Goal: Information Seeking & Learning: Find specific fact

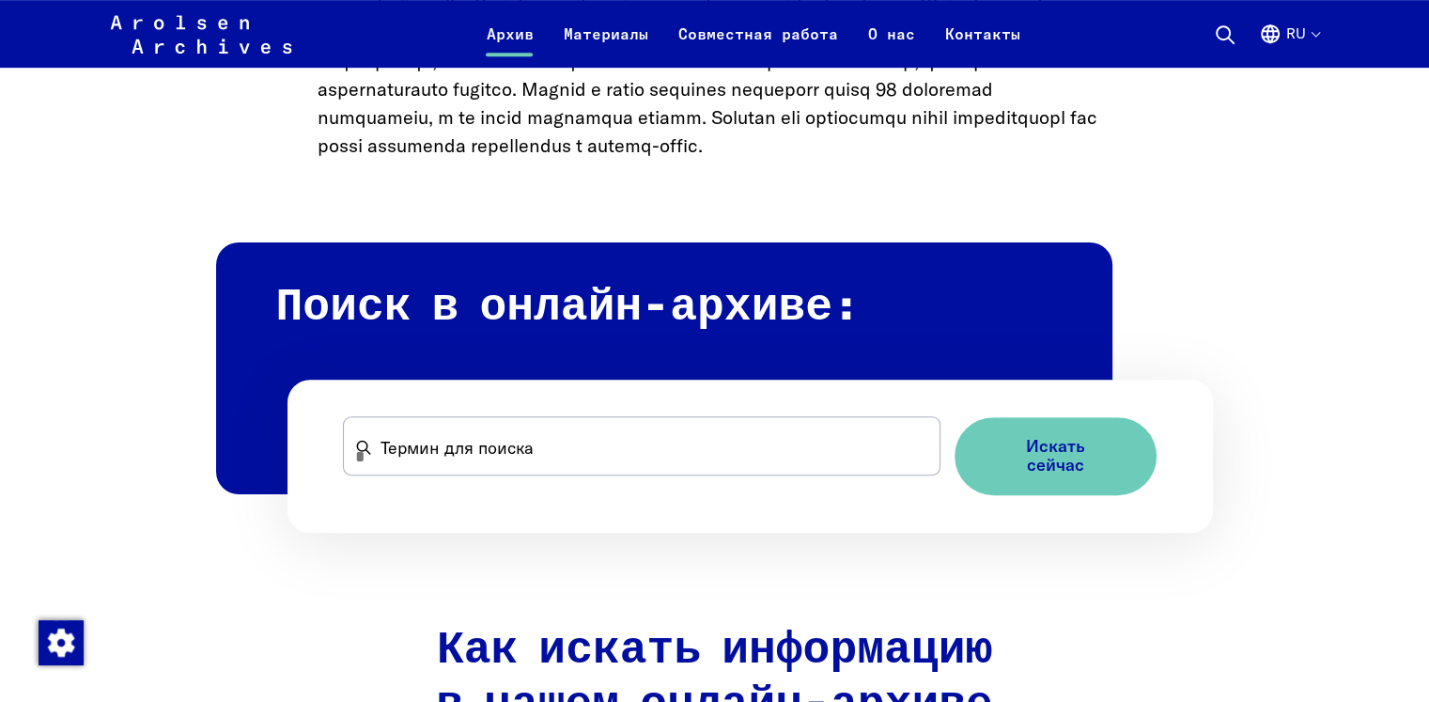
scroll to position [990, 0]
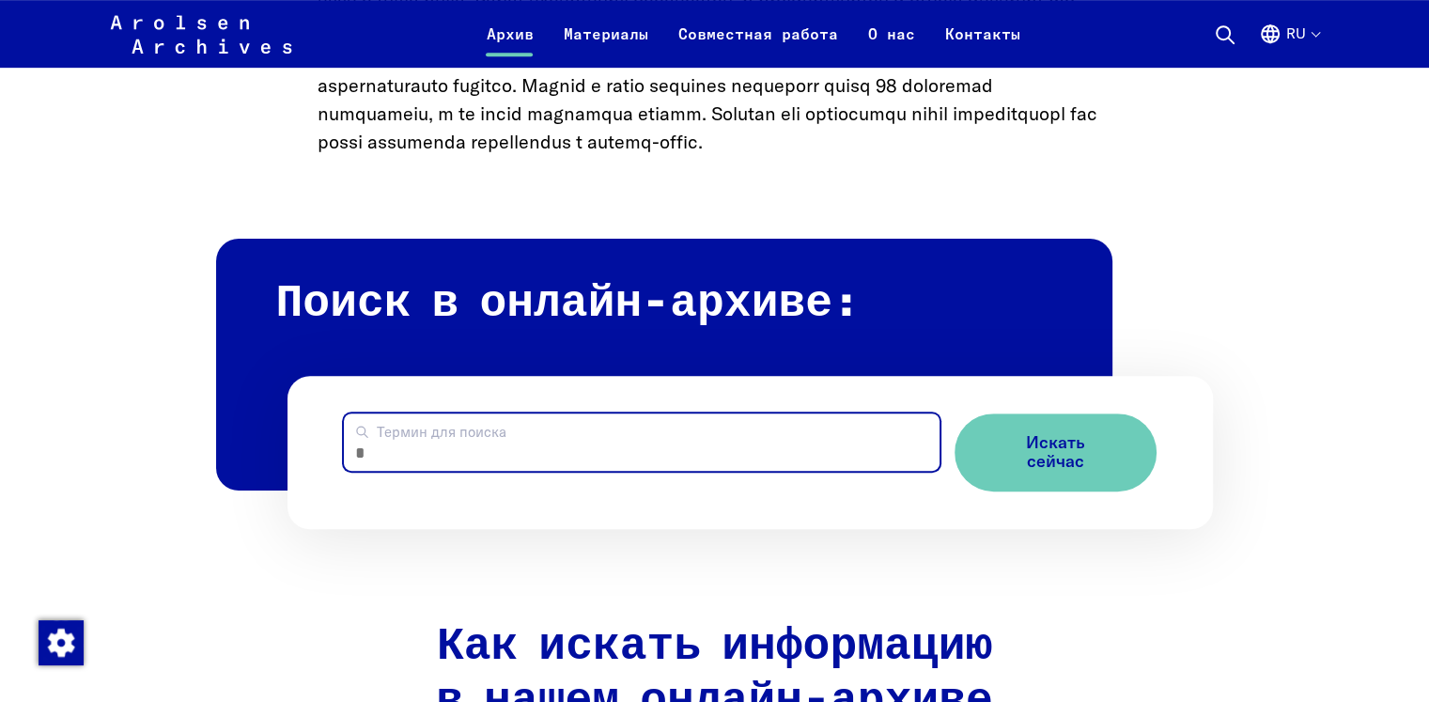
click at [554, 462] on input "Термин для поиска" at bounding box center [641, 441] width 595 height 57
type input "****"
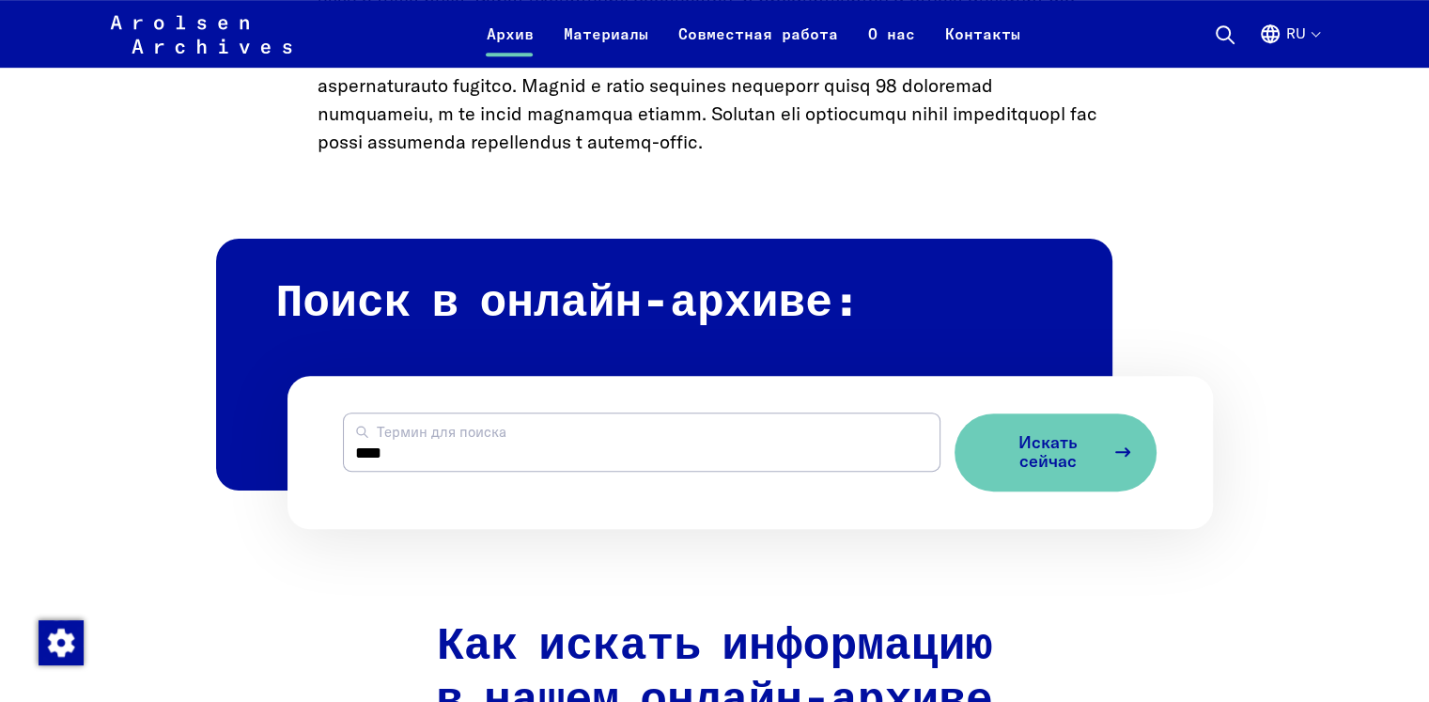
click at [1094, 472] on span "Искать сейчас" at bounding box center [1048, 452] width 112 height 39
click at [1043, 468] on span "Искать сейчас" at bounding box center [1048, 452] width 112 height 39
click at [1045, 472] on span "Искать сейчас" at bounding box center [1048, 452] width 112 height 39
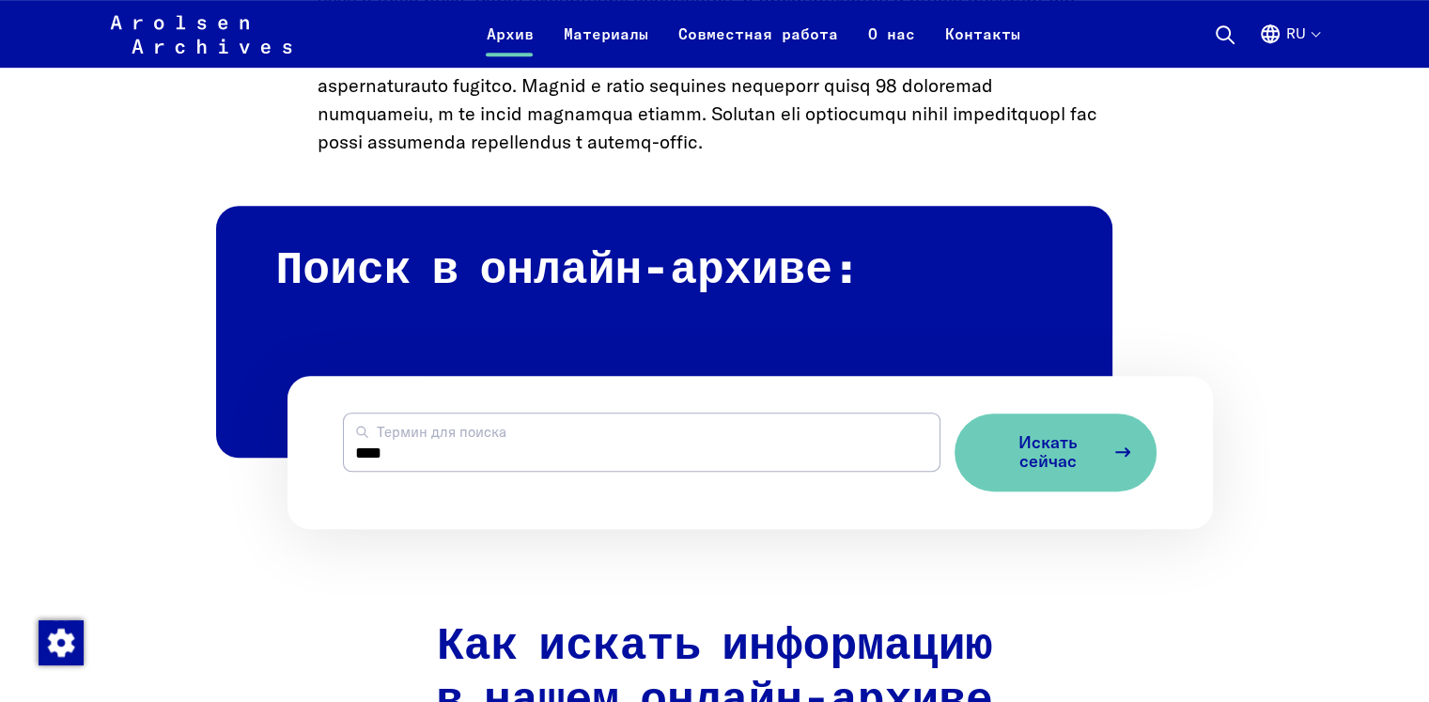
scroll to position [1366, 0]
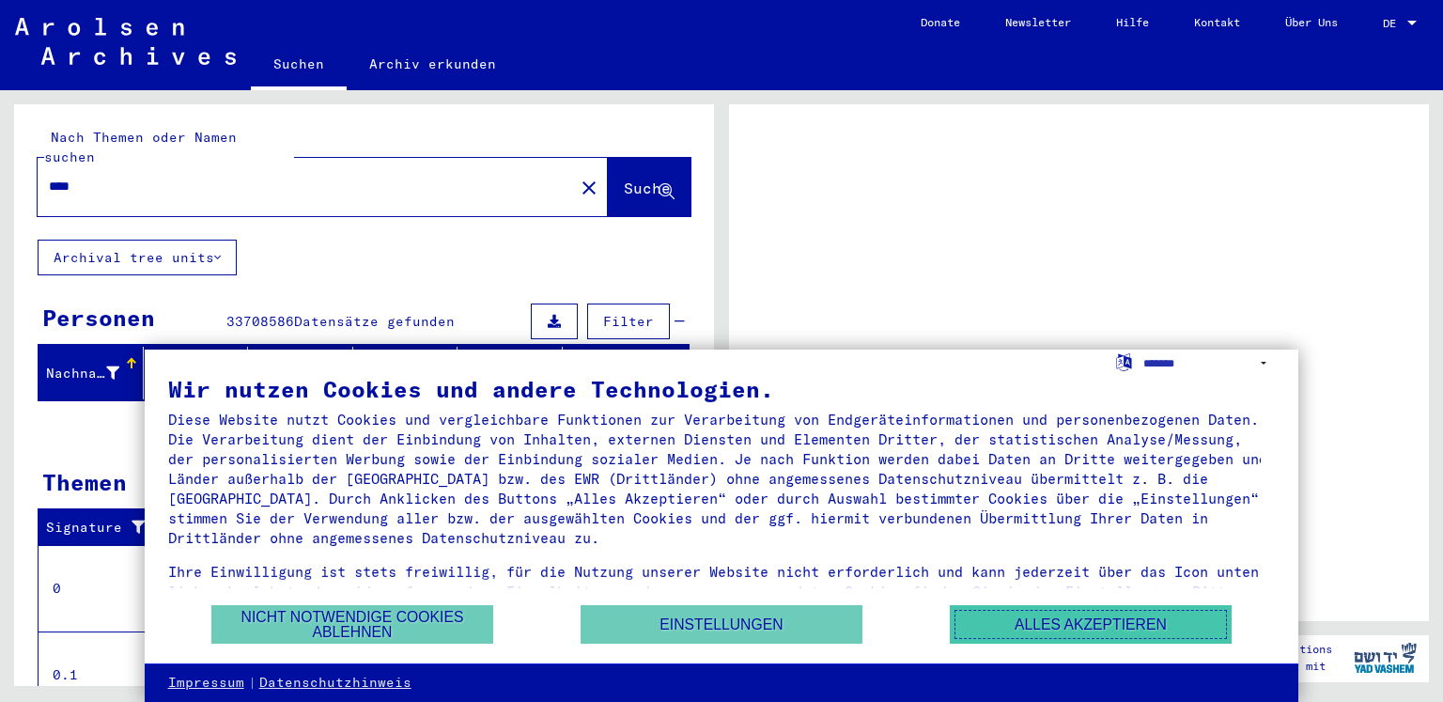
click at [1126, 625] on button "Alles akzeptieren" at bounding box center [1091, 624] width 282 height 39
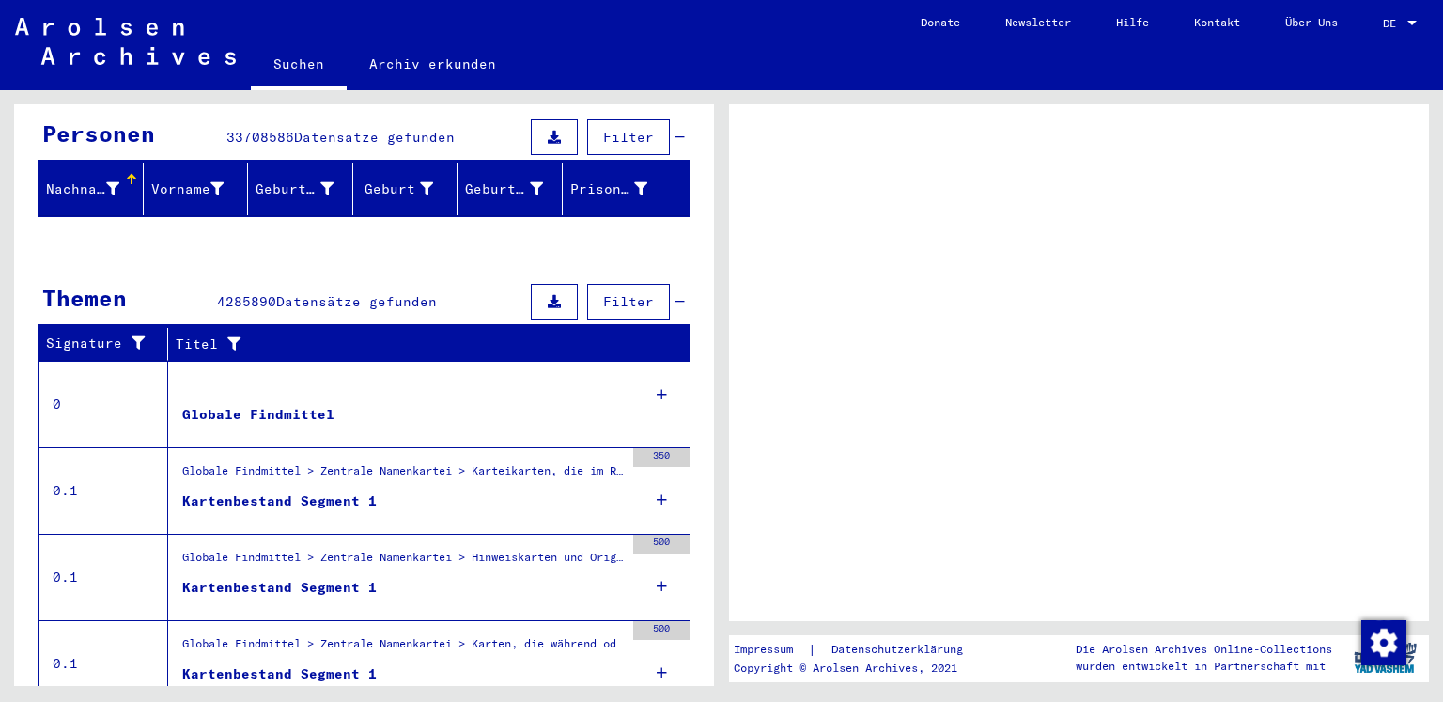
scroll to position [188, 0]
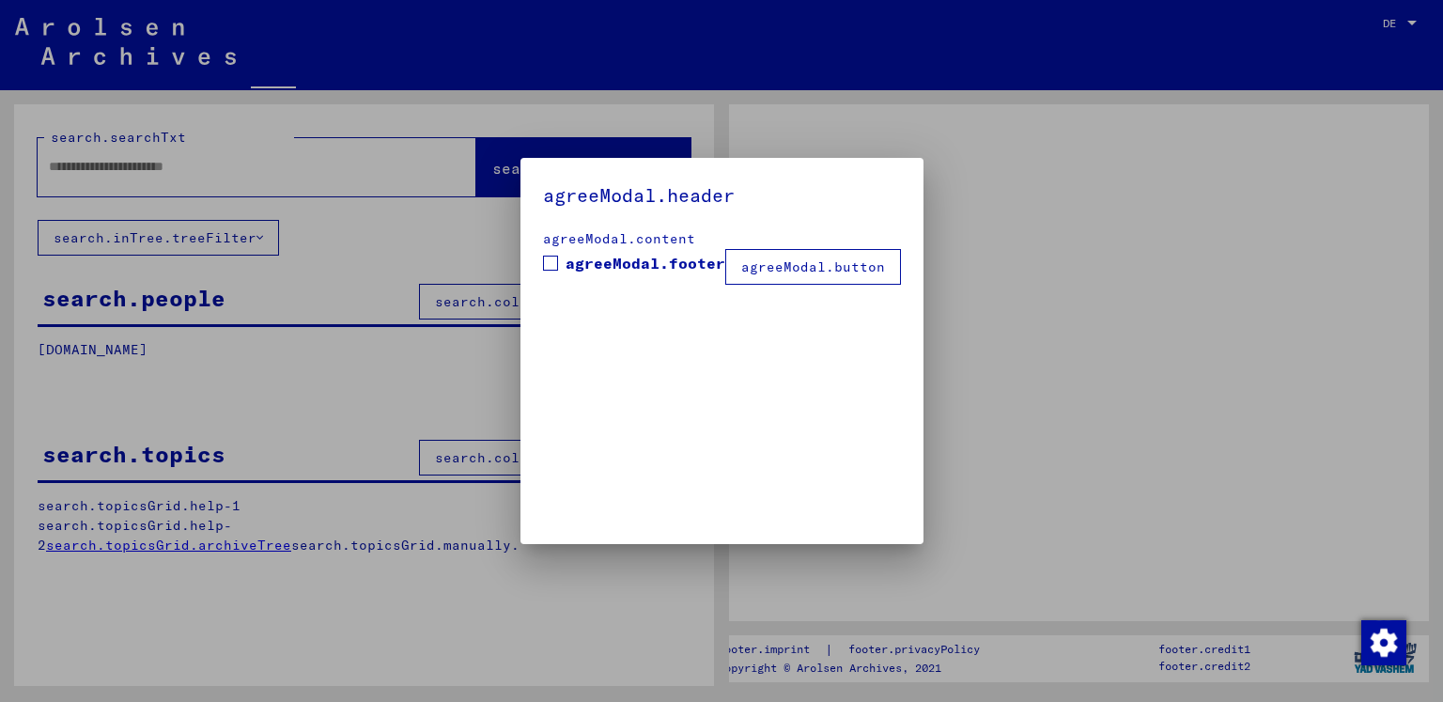
type input "****"
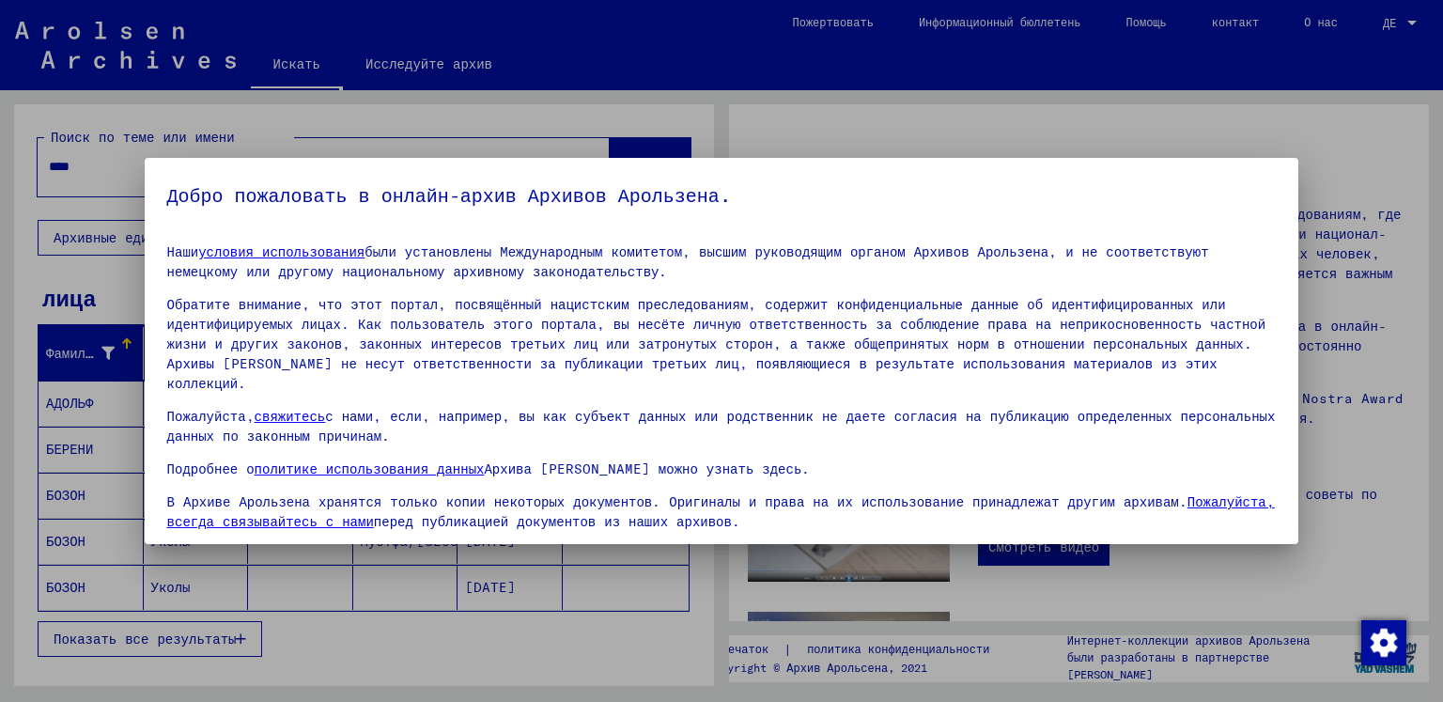
scroll to position [116, 0]
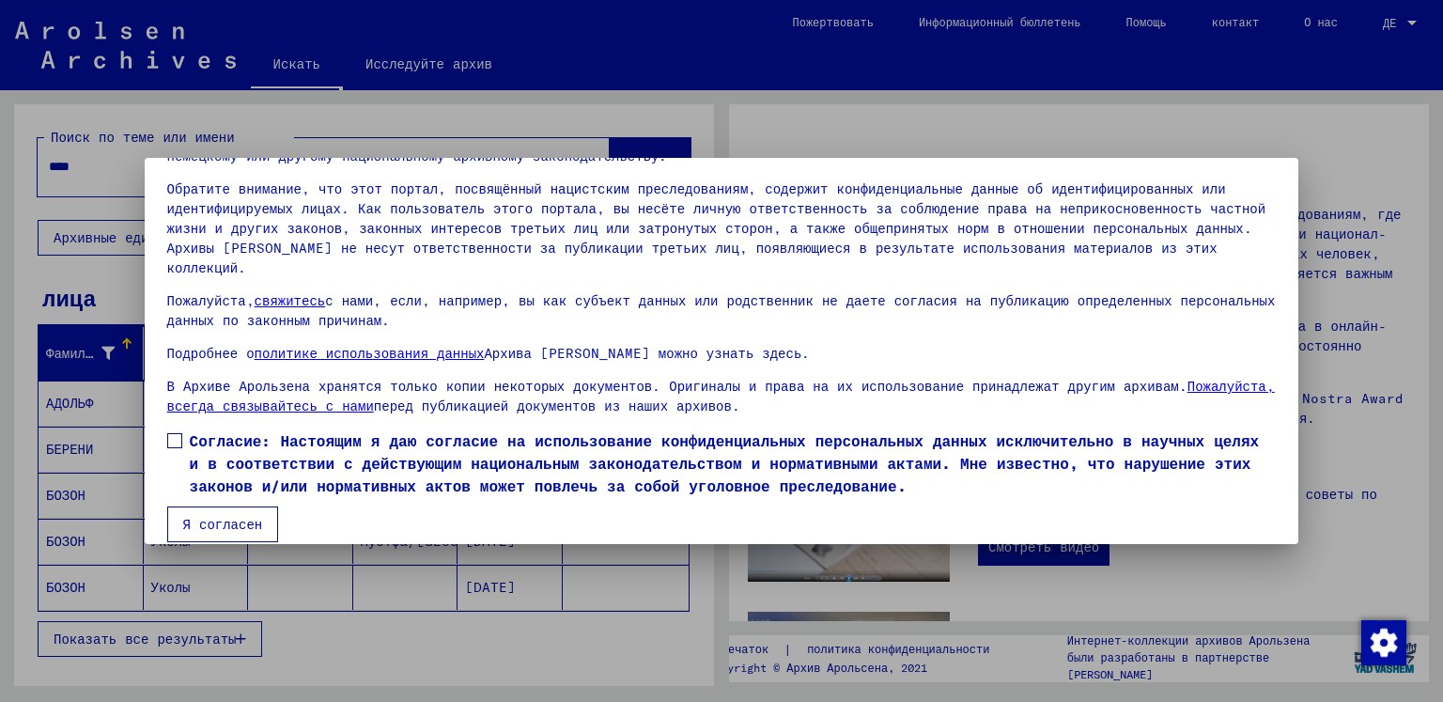
click at [174, 433] on span at bounding box center [174, 440] width 15 height 15
click at [193, 516] on font "Я согласен" at bounding box center [223, 524] width 80 height 17
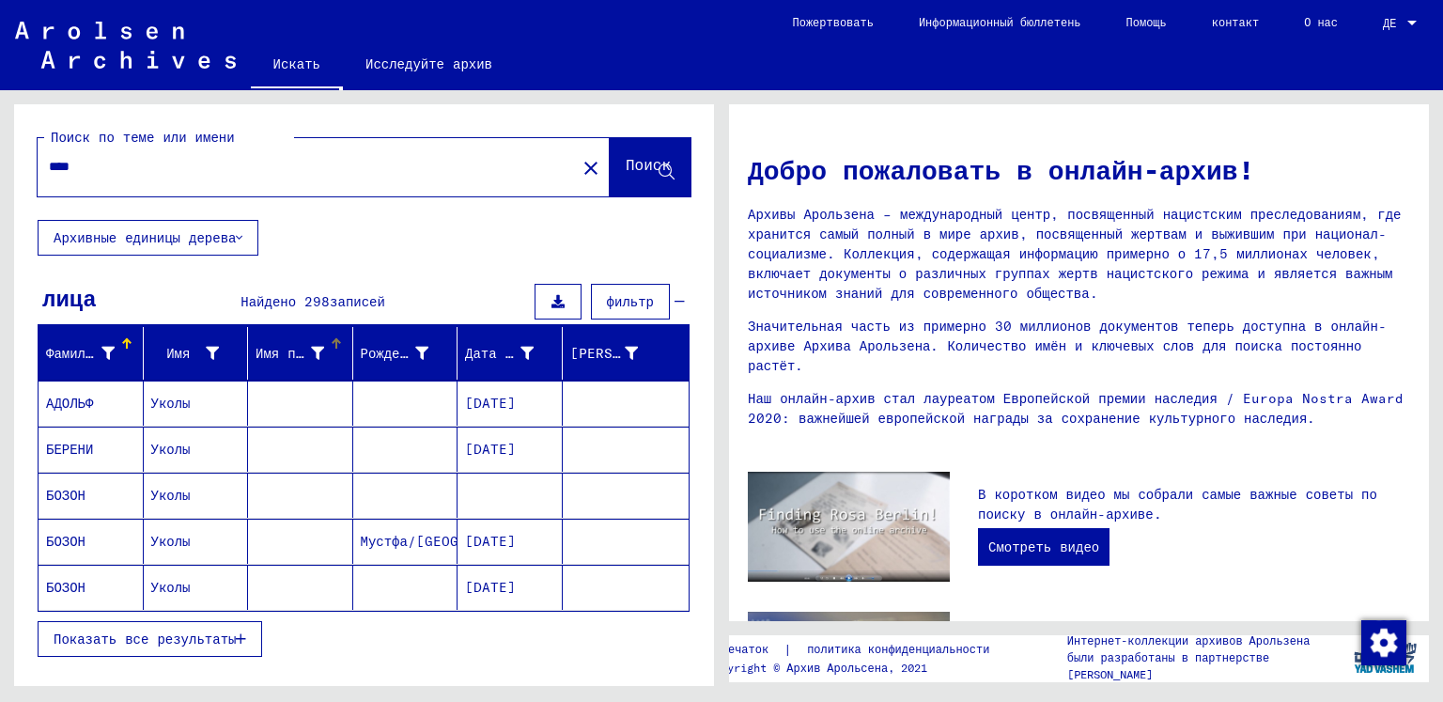
scroll to position [470, 0]
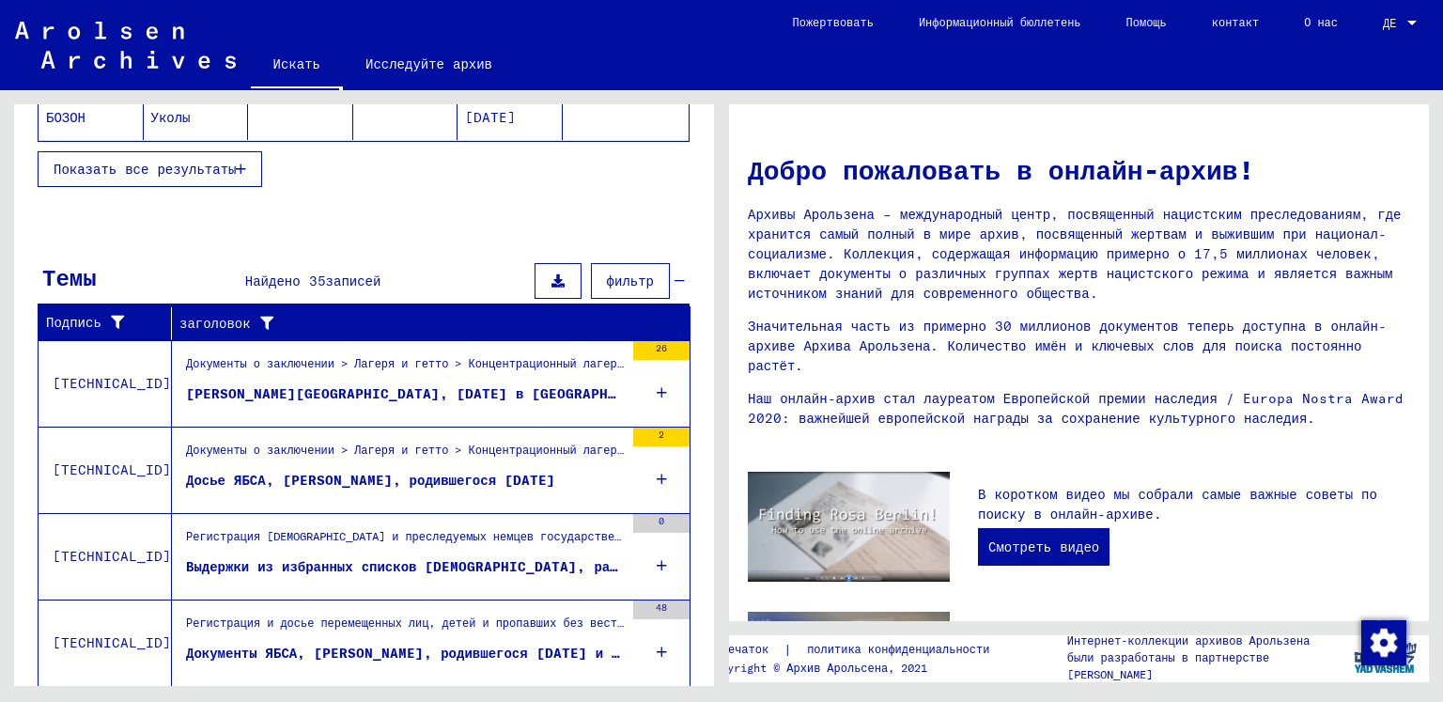
click at [657, 477] on icon at bounding box center [662, 479] width 10 height 66
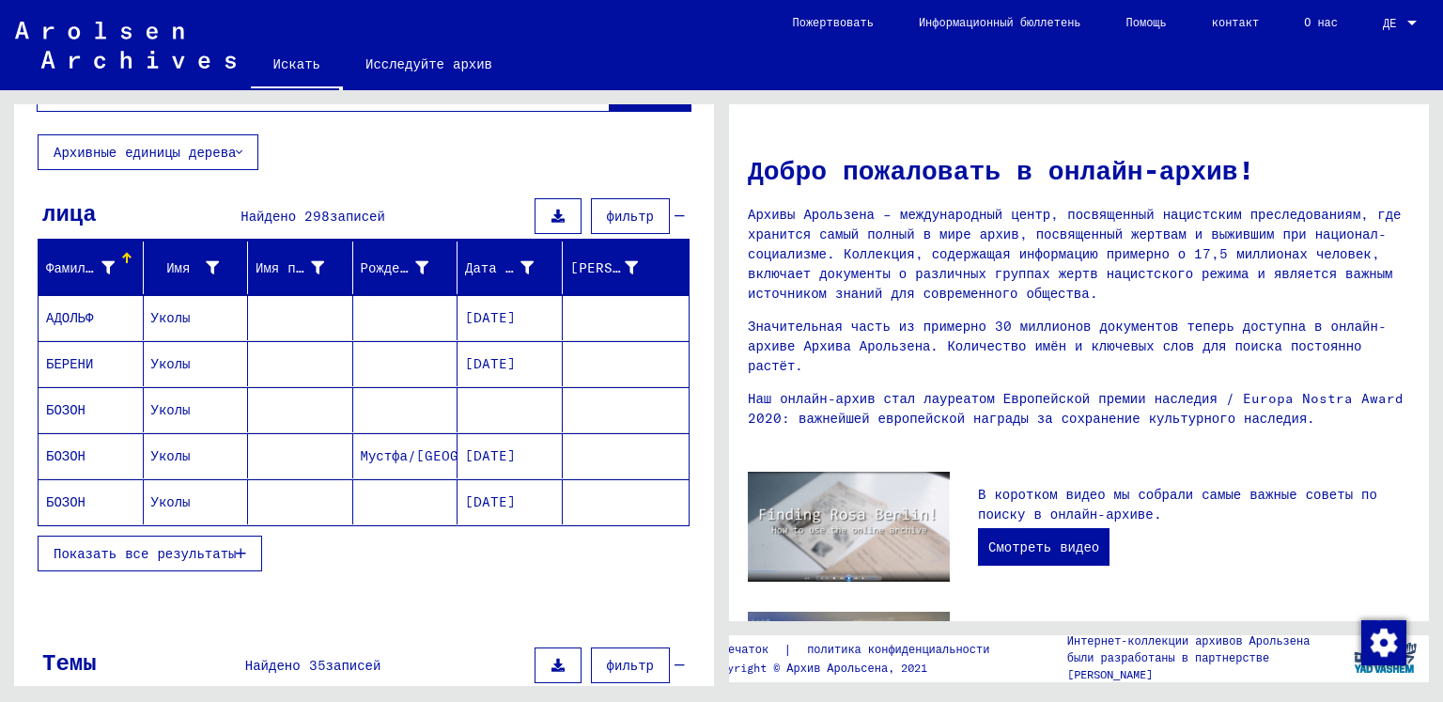
scroll to position [0, 0]
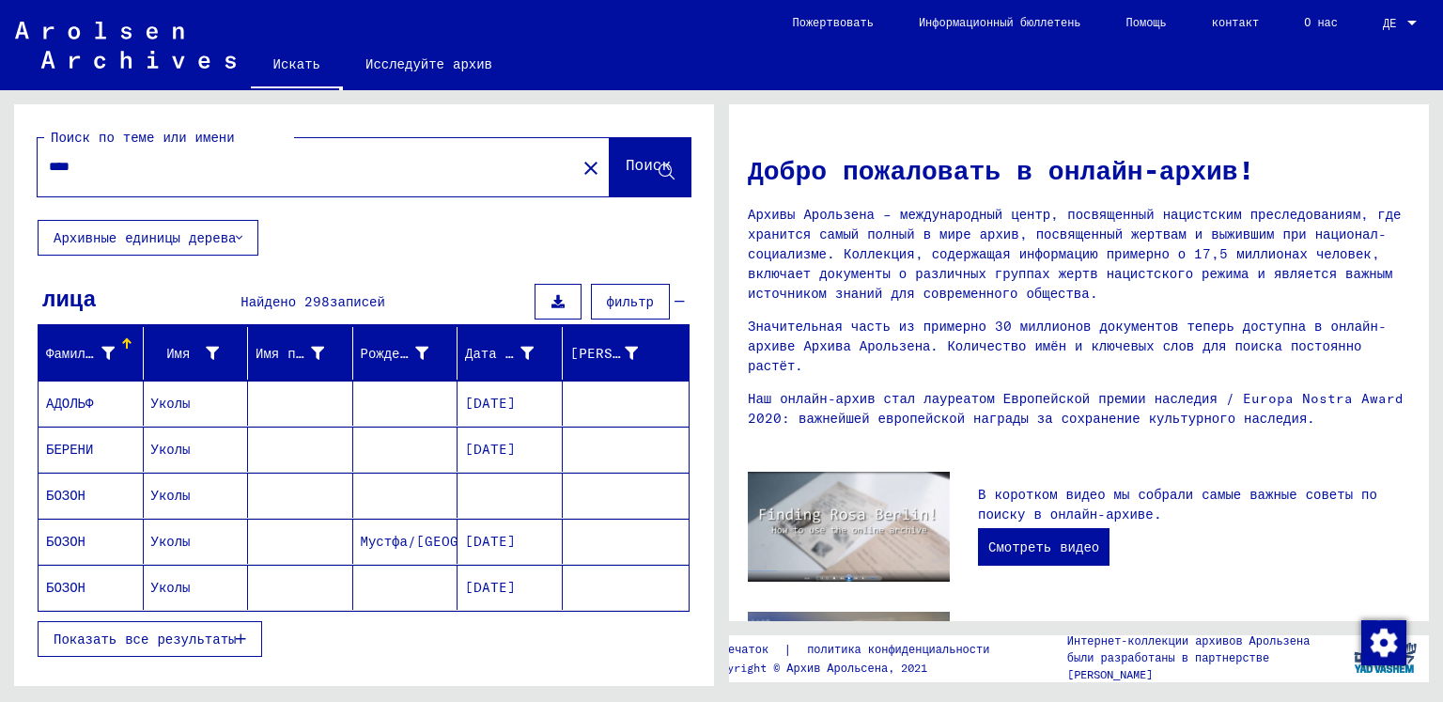
click at [218, 237] on font "Архивные единицы дерева" at bounding box center [145, 237] width 182 height 17
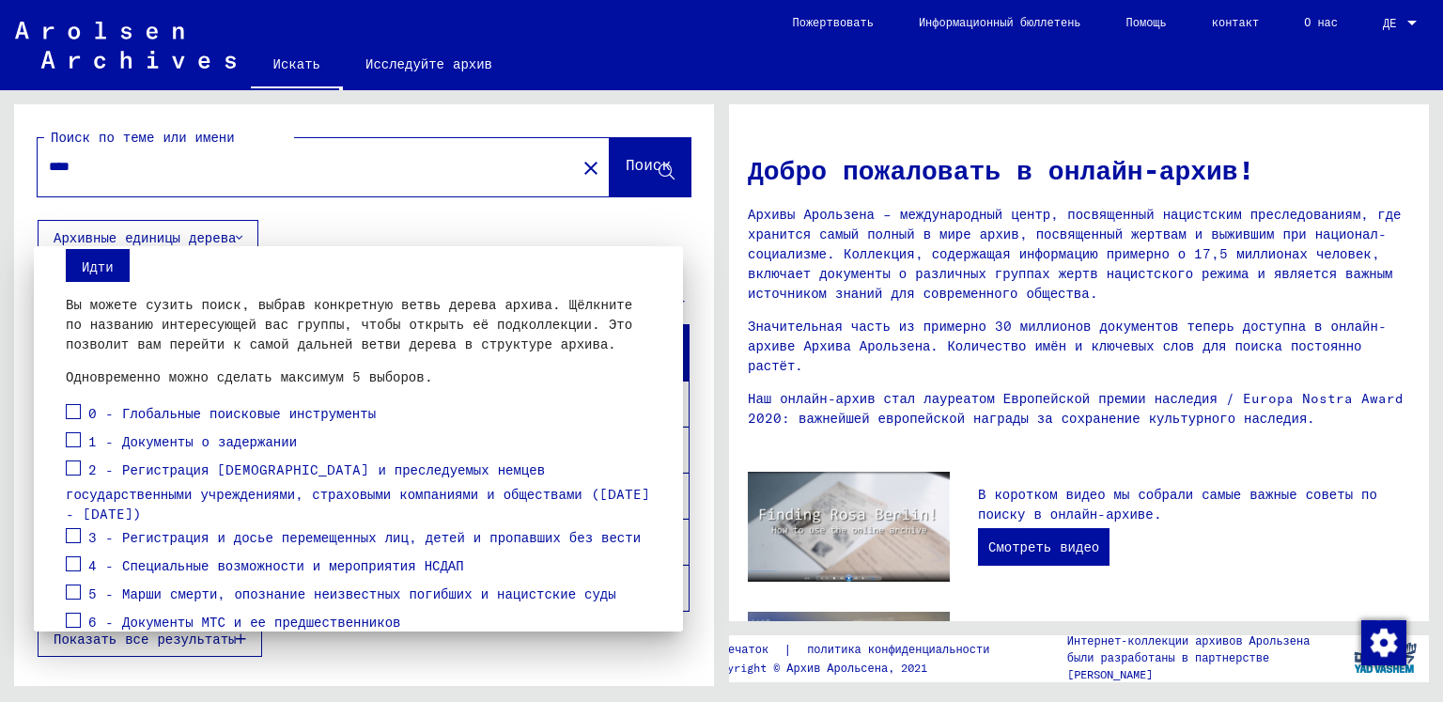
scroll to position [94, 0]
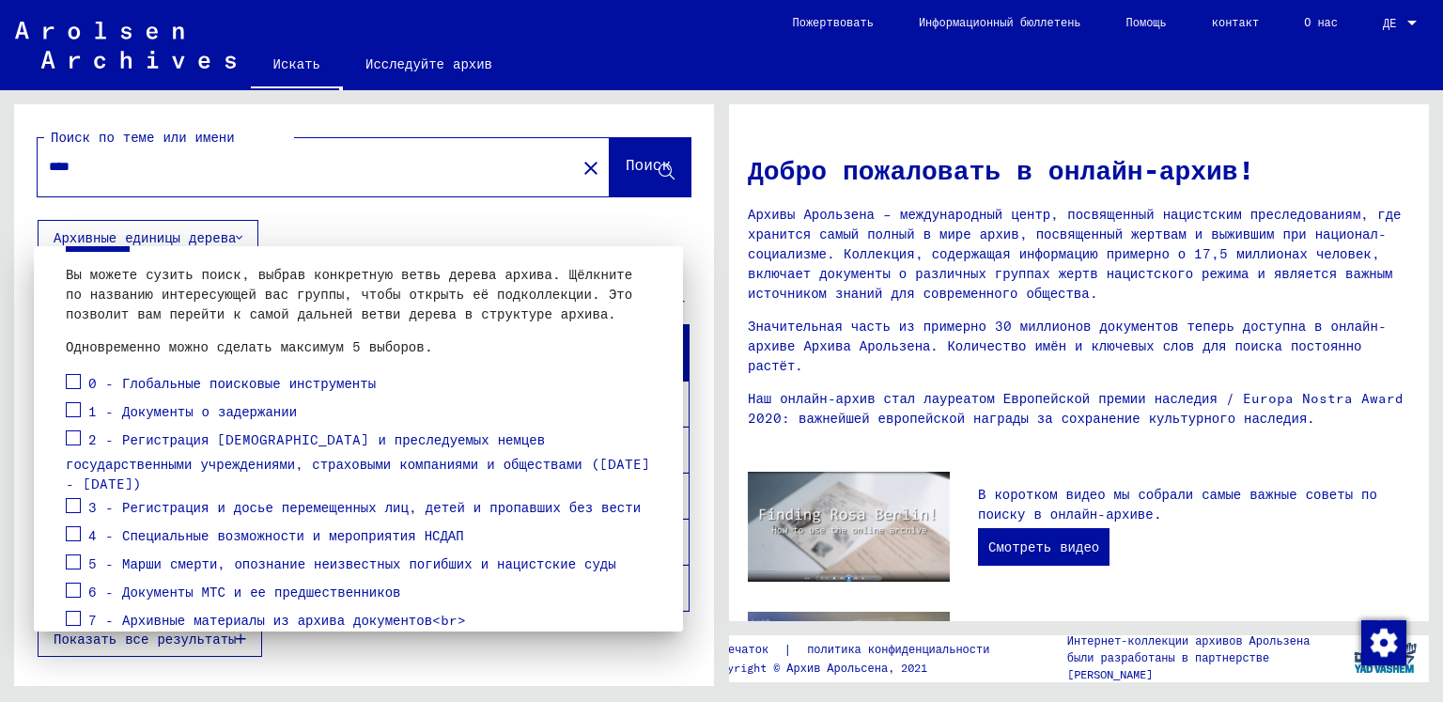
click at [309, 220] on div at bounding box center [721, 351] width 1443 height 702
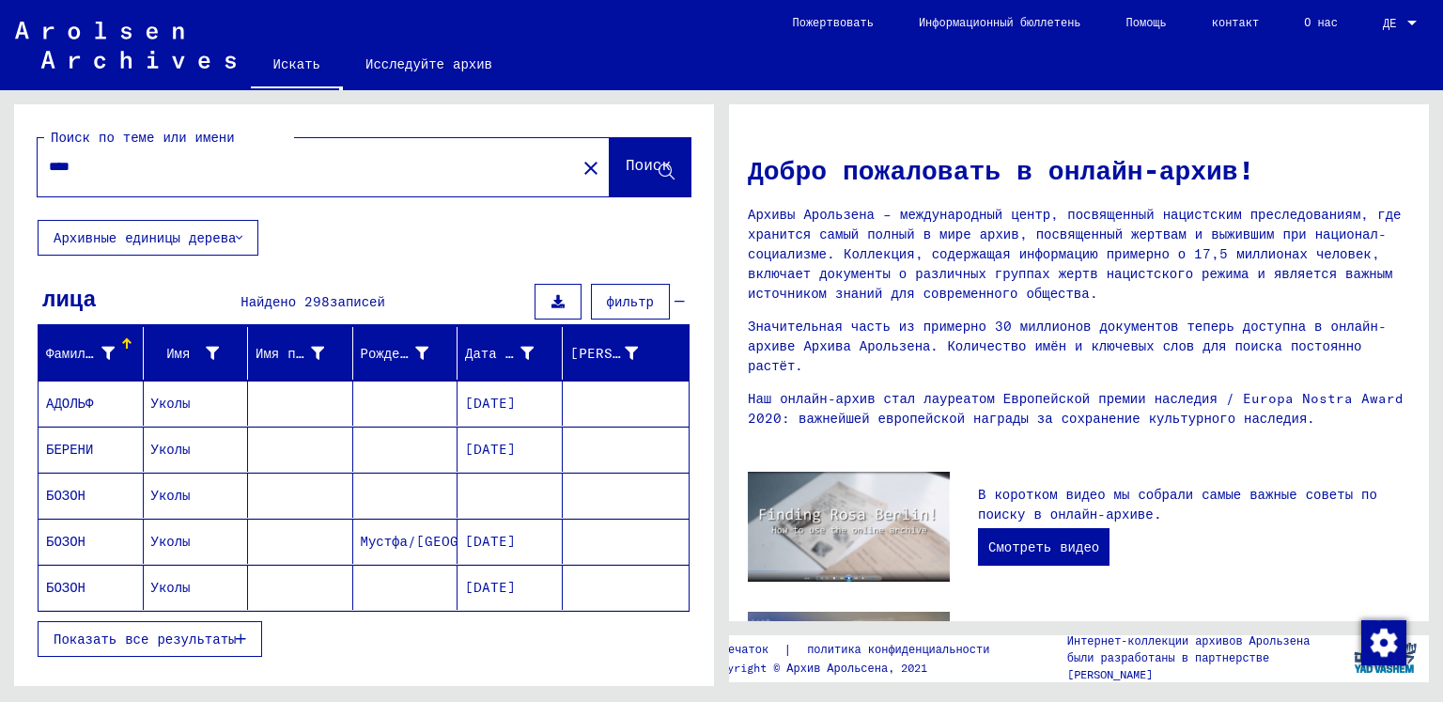
click at [642, 309] on button "фильтр" at bounding box center [630, 302] width 79 height 36
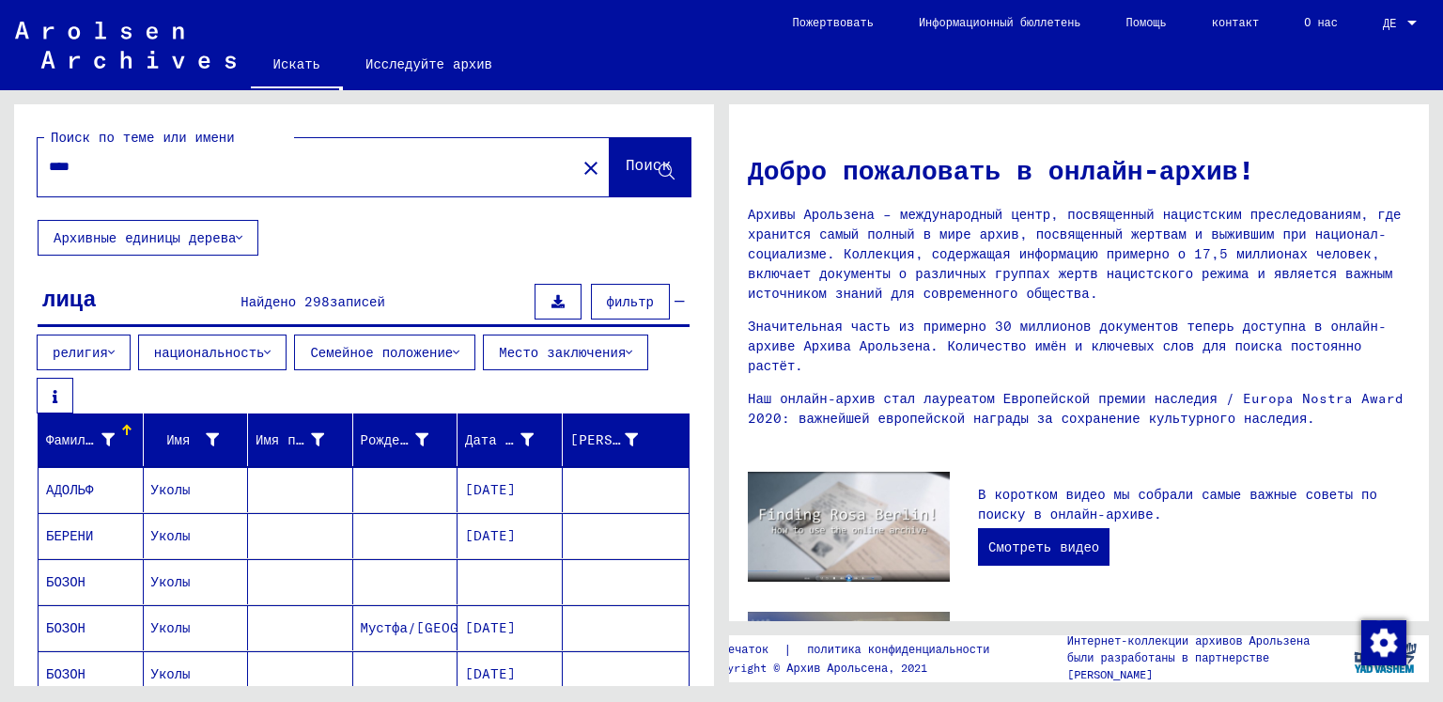
click at [642, 309] on button "фильтр" at bounding box center [630, 302] width 79 height 36
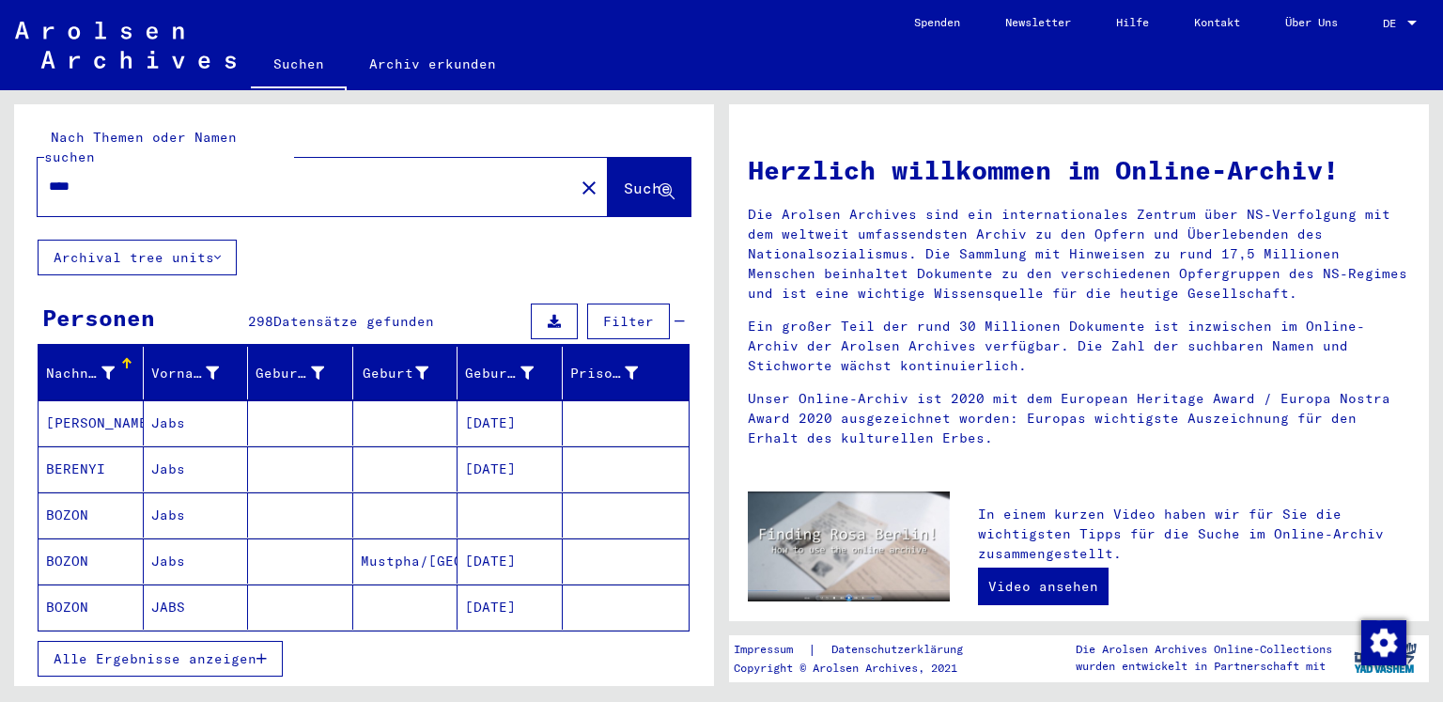
click at [1319, 53] on mat-toolbar "Suchen Archiv erkunden Detailfragen/-infos zu den Dokumenten? Stelle hier einen…" at bounding box center [721, 45] width 1443 height 90
click at [1409, 17] on div at bounding box center [1412, 23] width 17 height 13
click at [1234, 59] on div at bounding box center [721, 351] width 1443 height 702
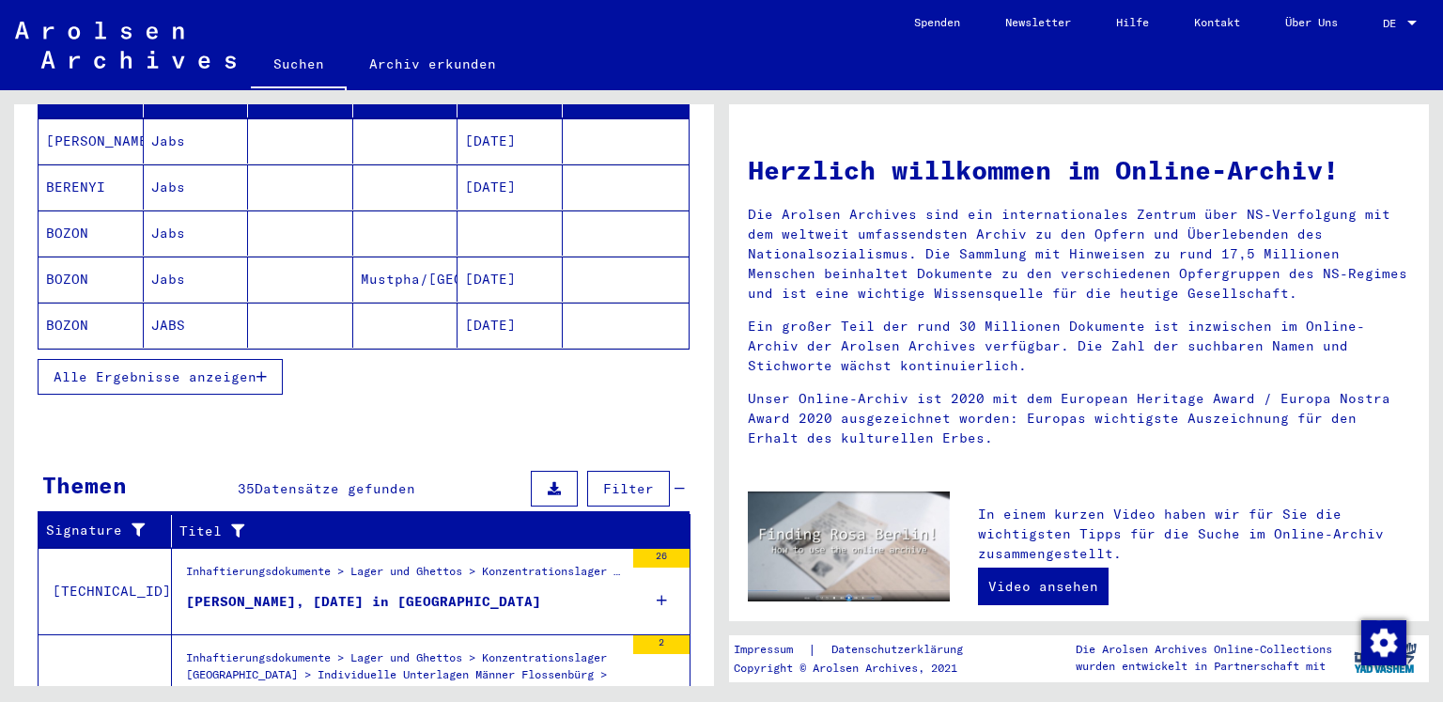
click at [266, 370] on icon "button" at bounding box center [262, 376] width 10 height 13
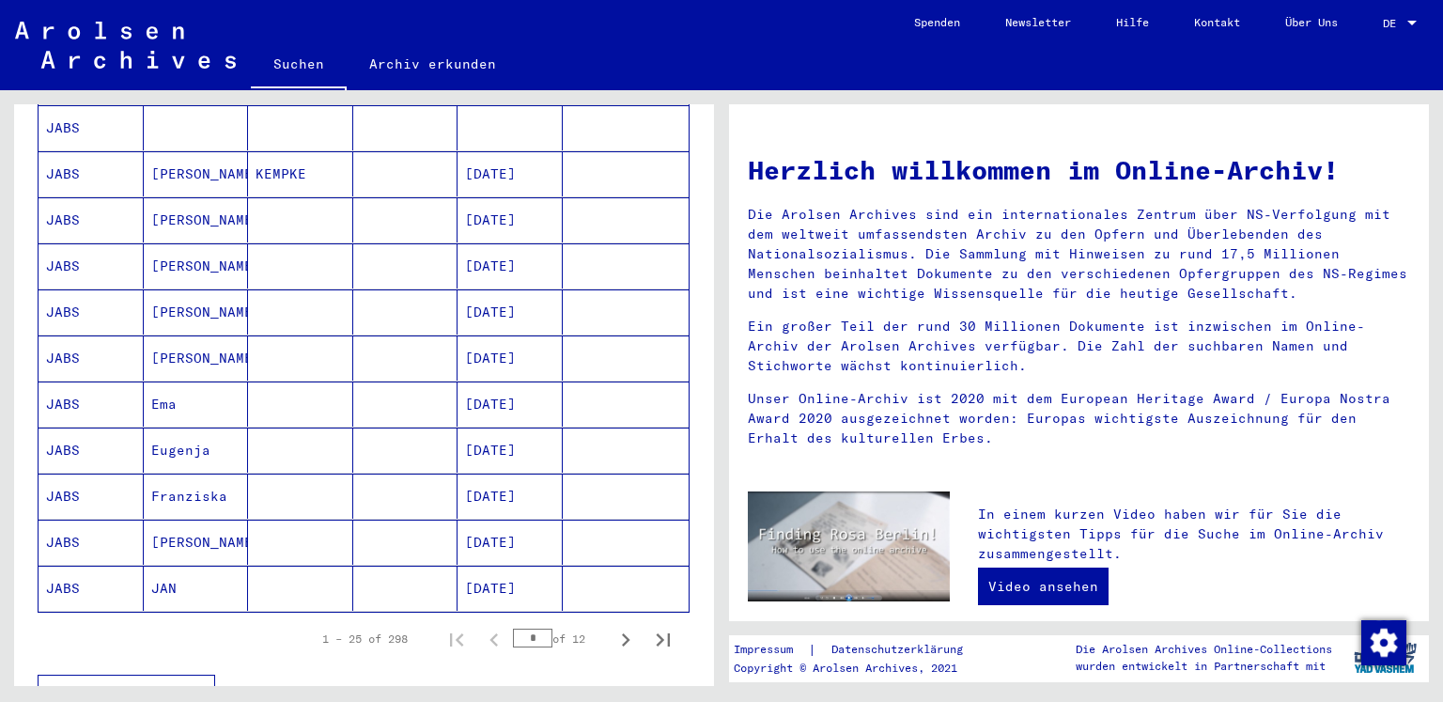
scroll to position [1034, 0]
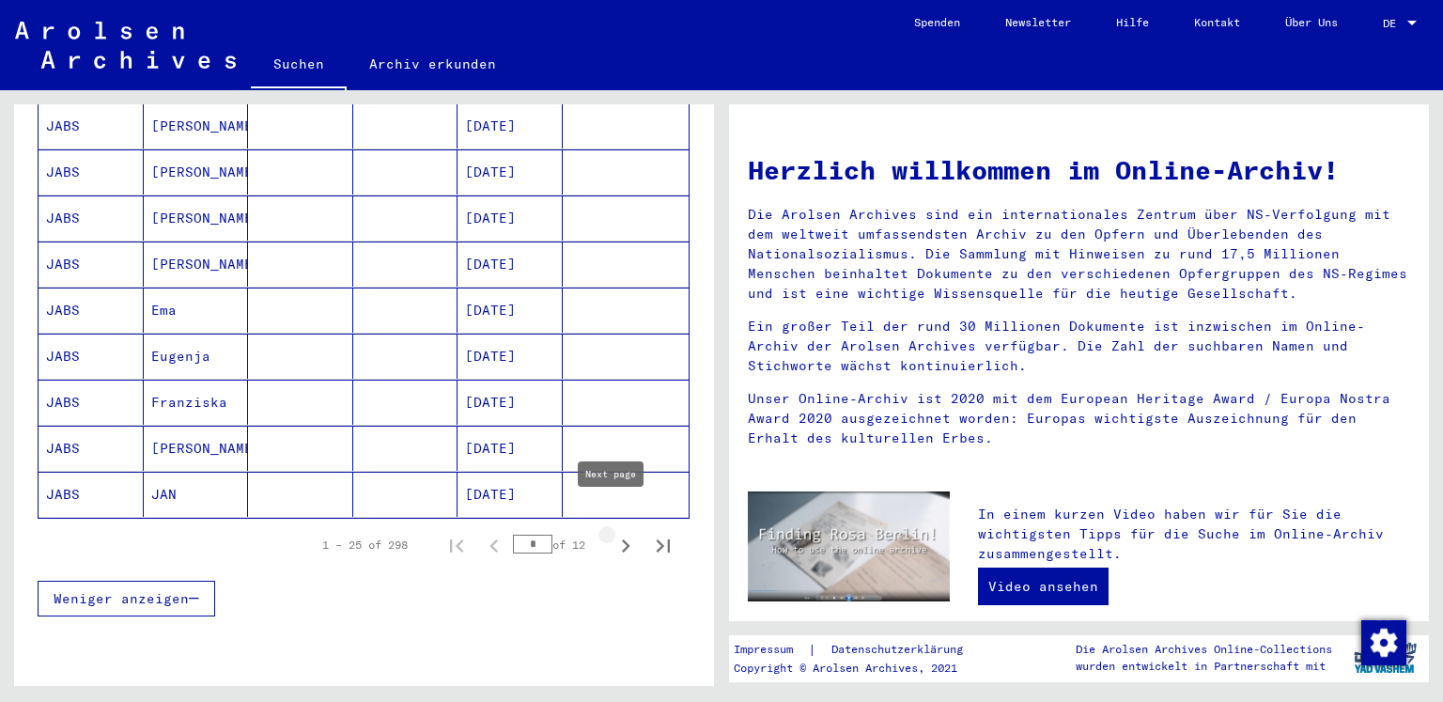
click at [613, 533] on icon "Next page" at bounding box center [626, 546] width 26 height 26
click at [616, 533] on icon "Next page" at bounding box center [626, 546] width 26 height 26
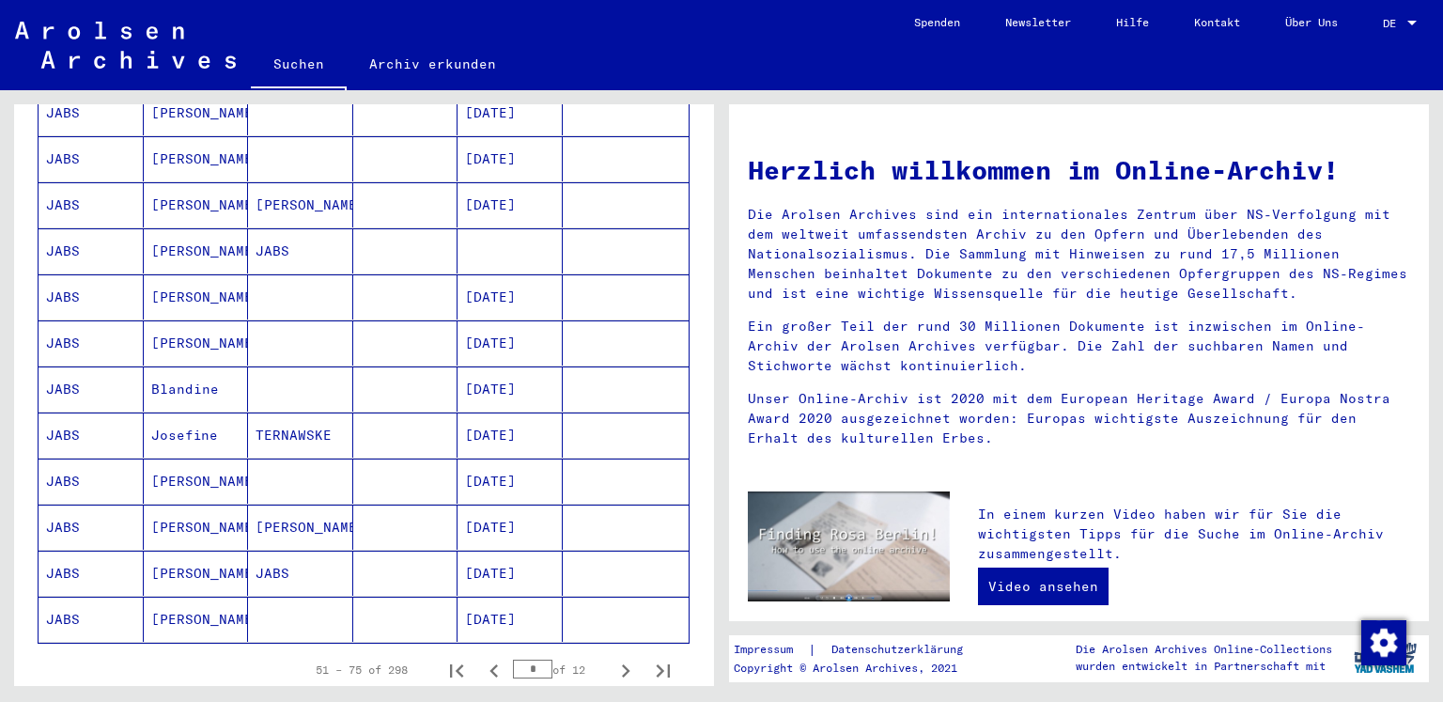
scroll to position [940, 0]
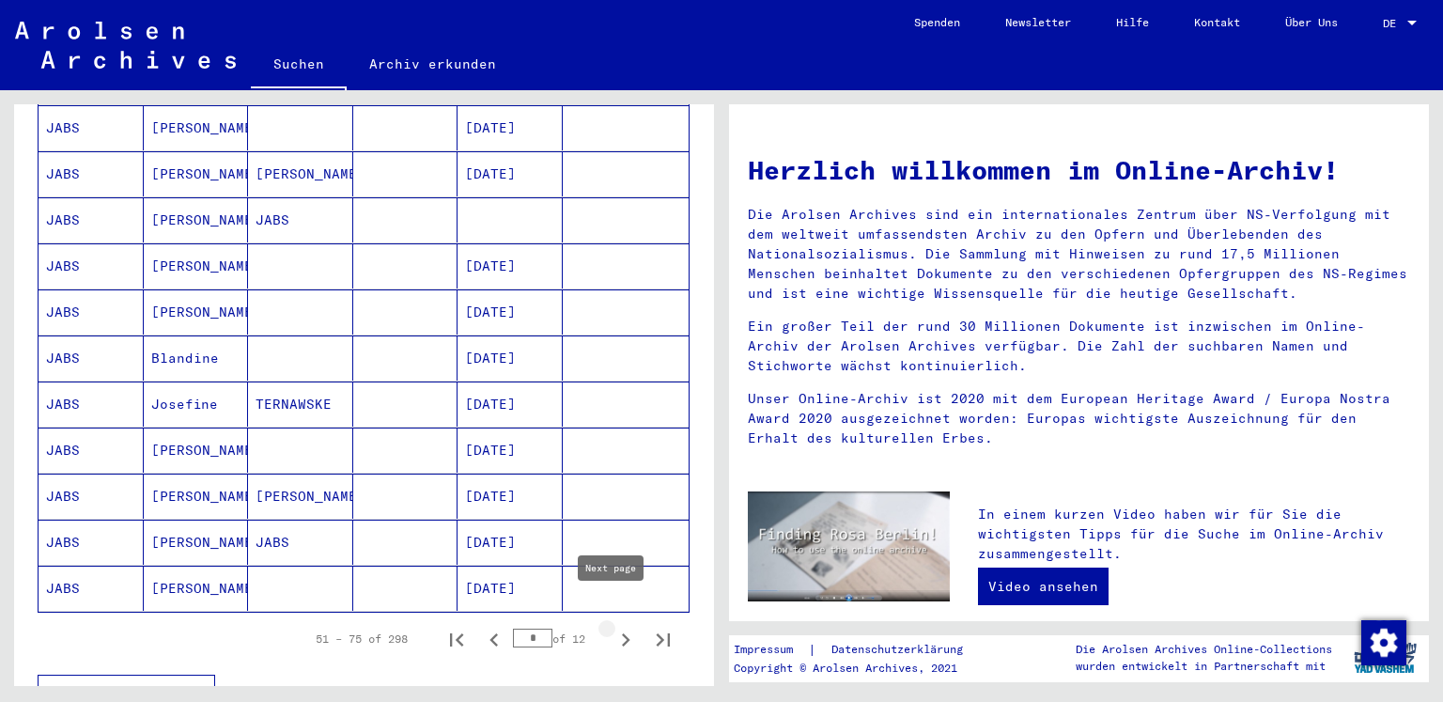
click at [613, 627] on icon "Next page" at bounding box center [626, 640] width 26 height 26
type input "*"
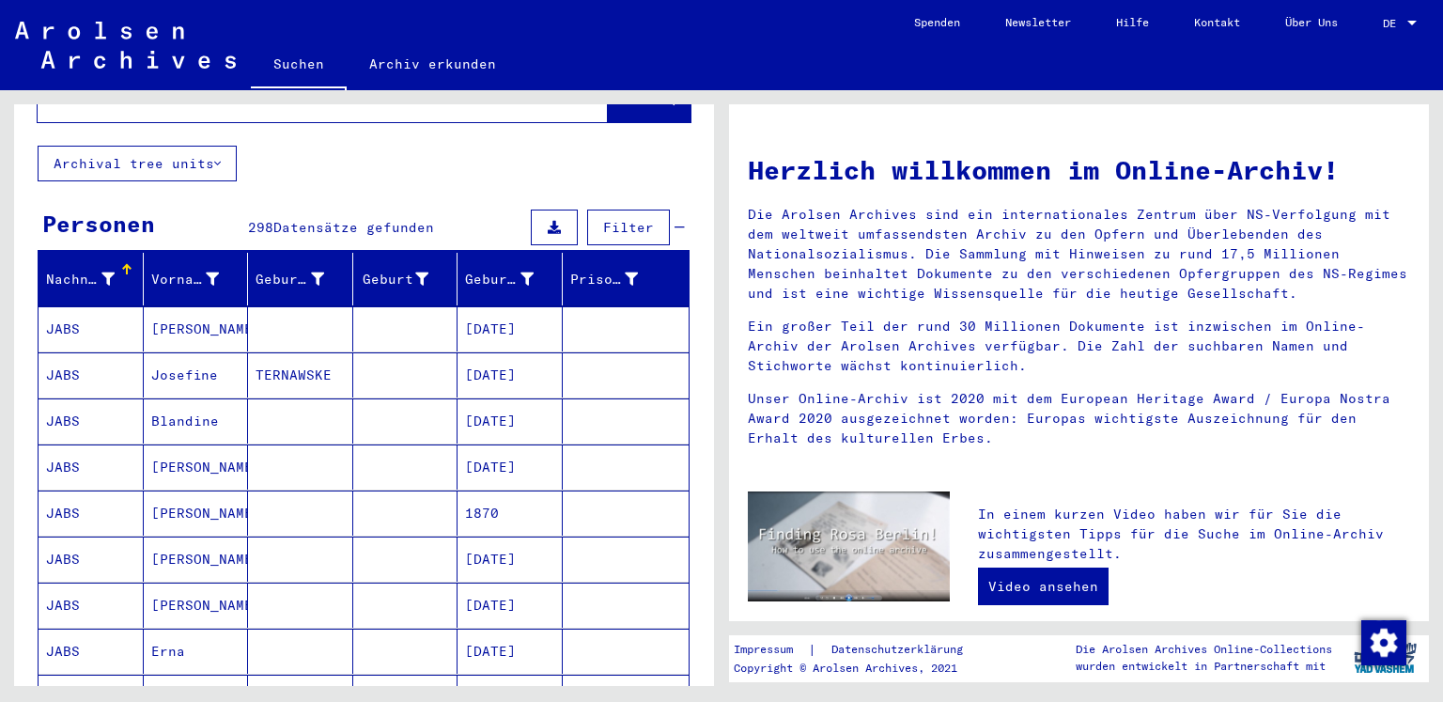
scroll to position [0, 0]
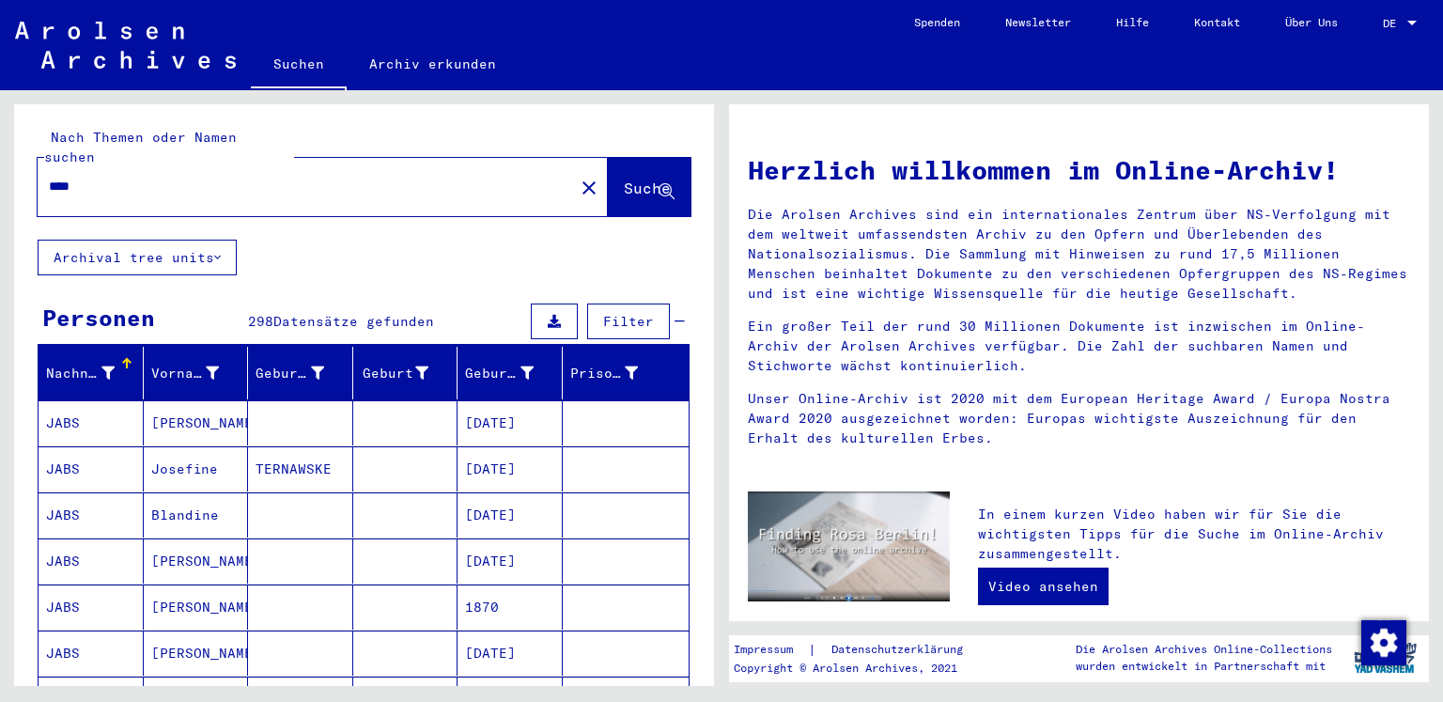
click at [151, 177] on input "****" at bounding box center [300, 187] width 503 height 20
click at [624, 179] on span "Suche" at bounding box center [647, 188] width 47 height 19
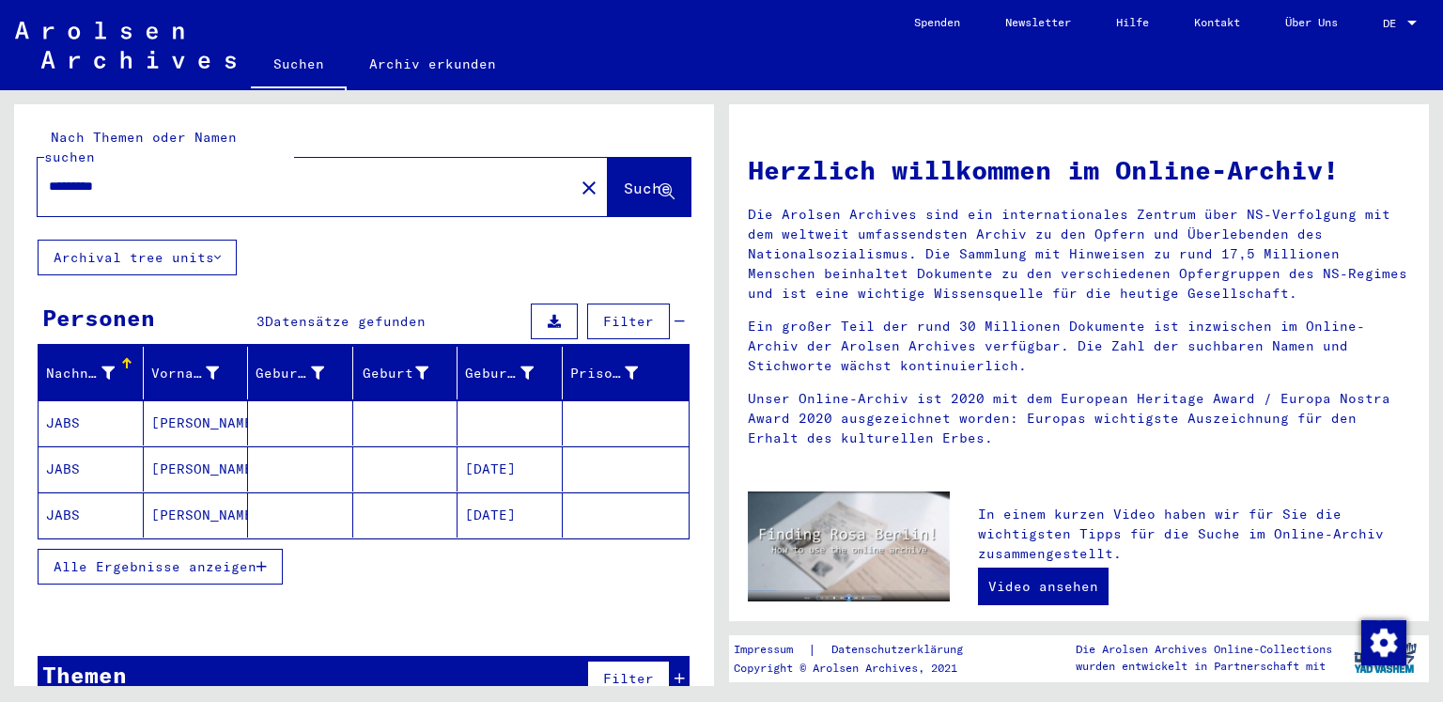
click at [261, 560] on icon "button" at bounding box center [262, 566] width 10 height 13
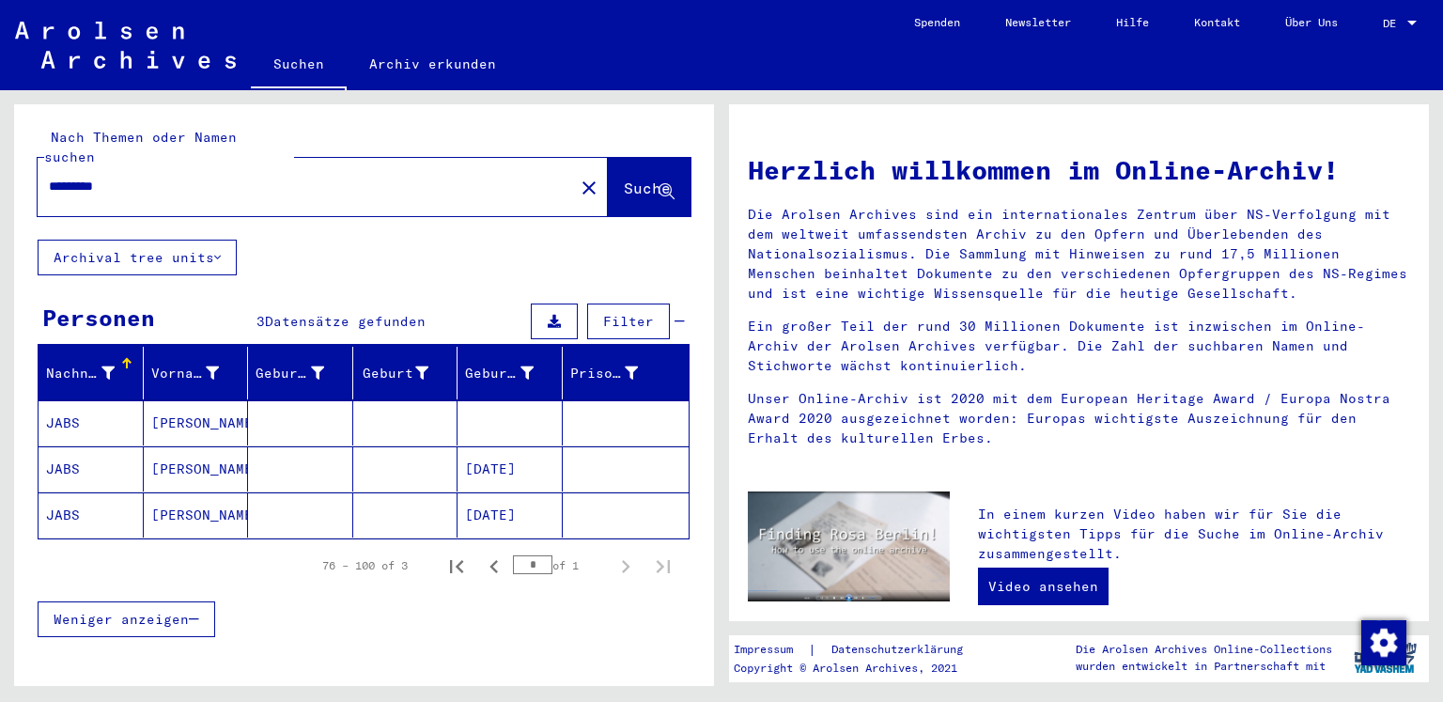
drag, startPoint x: 167, startPoint y: 167, endPoint x: 90, endPoint y: 169, distance: 77.1
click at [90, 177] on input "*********" at bounding box center [300, 187] width 503 height 20
click at [608, 168] on button "Suche" at bounding box center [649, 187] width 83 height 58
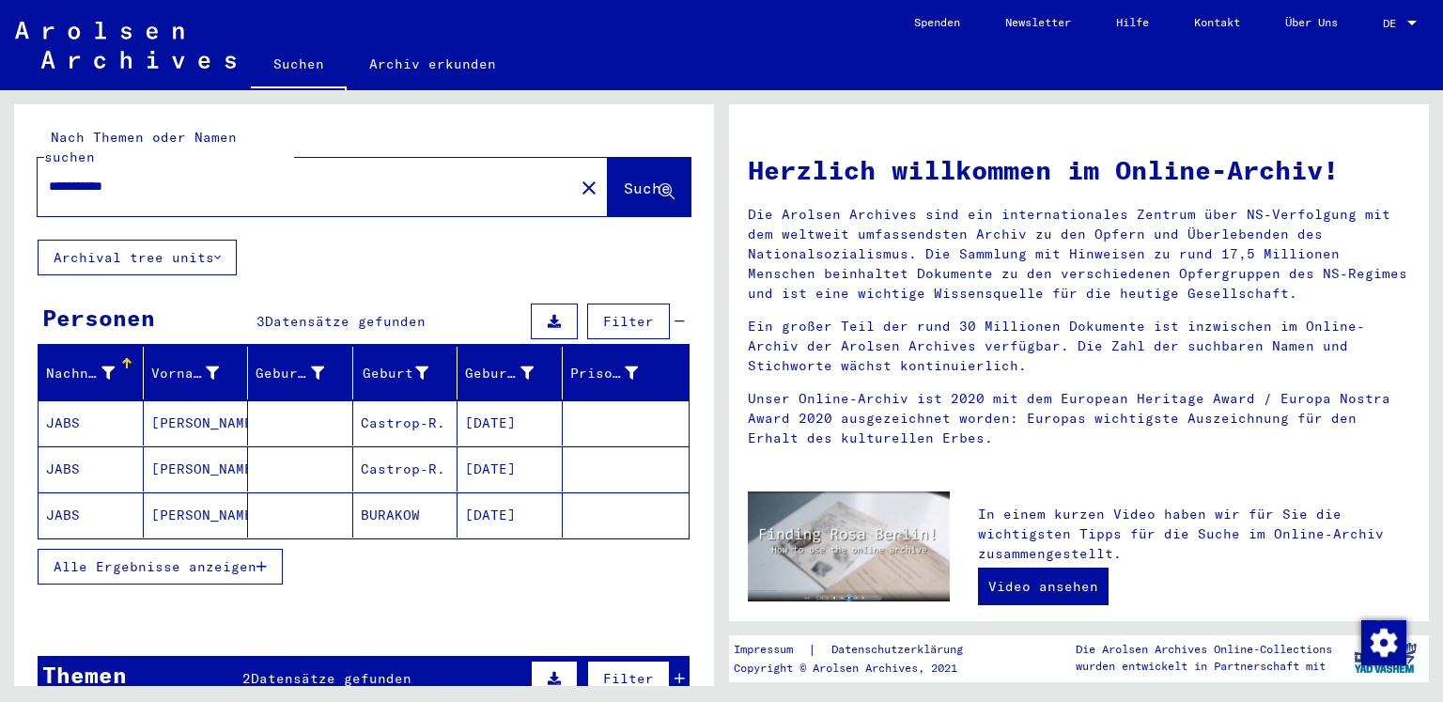
drag, startPoint x: 141, startPoint y: 163, endPoint x: 82, endPoint y: 163, distance: 59.2
click at [82, 177] on input "**********" at bounding box center [300, 187] width 503 height 20
click at [264, 177] on input "**********" at bounding box center [300, 187] width 503 height 20
click at [64, 177] on input "**********" at bounding box center [300, 187] width 503 height 20
click at [613, 181] on button "Suche" at bounding box center [649, 187] width 83 height 58
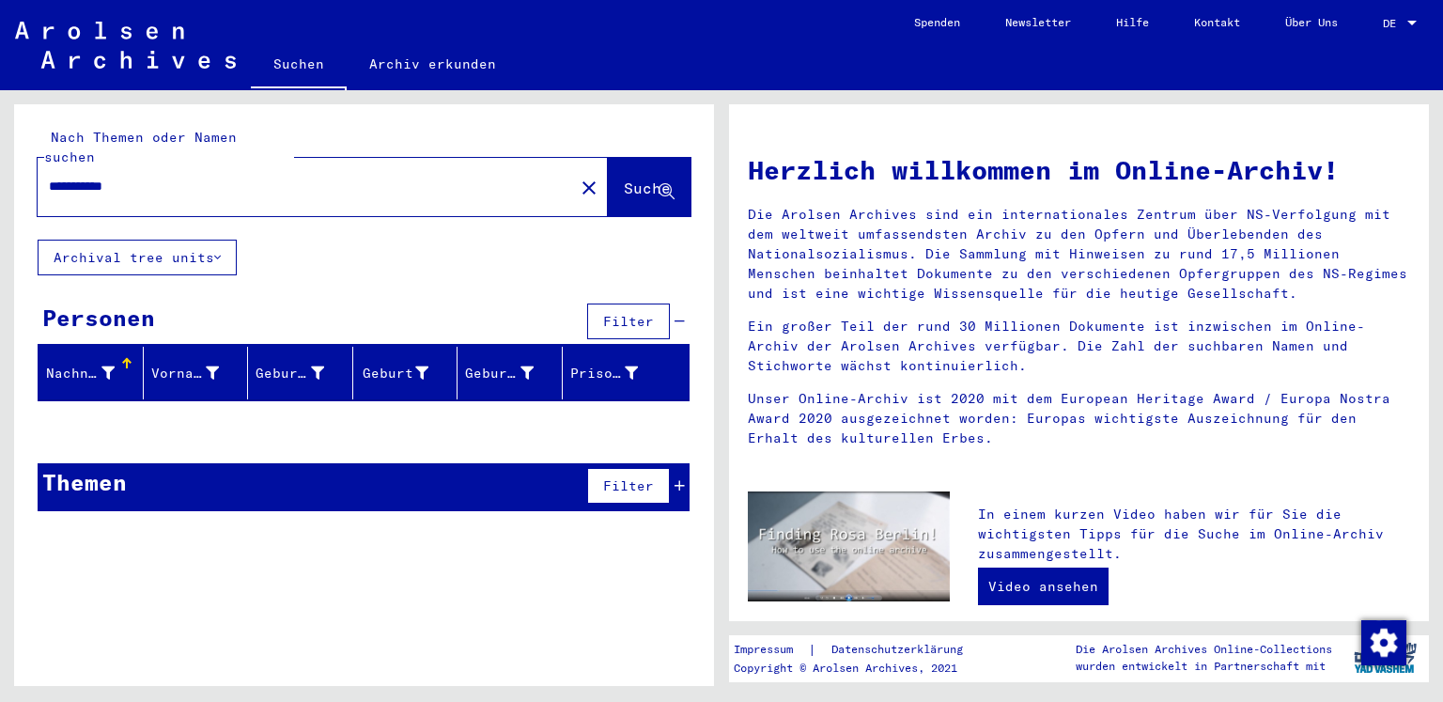
click at [70, 177] on input "**********" at bounding box center [300, 187] width 503 height 20
type input "****"
click at [630, 179] on span "Suche" at bounding box center [647, 188] width 47 height 19
